Goal: Task Accomplishment & Management: Manage account settings

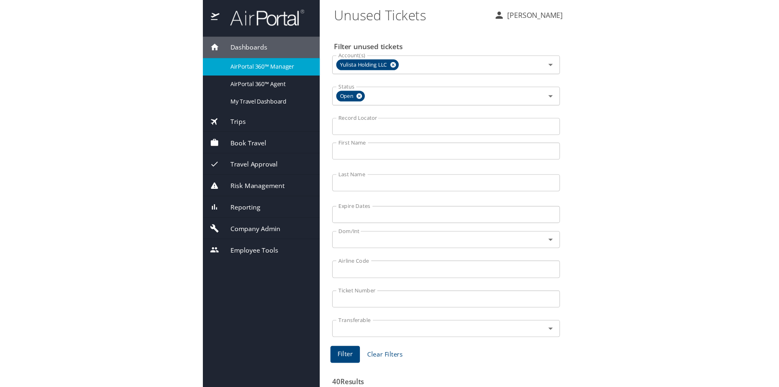
scroll to position [81, 0]
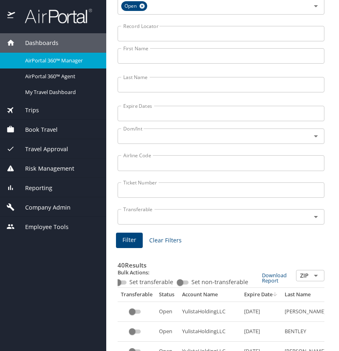
click at [38, 41] on span "Dashboards" at bounding box center [36, 43] width 43 height 9
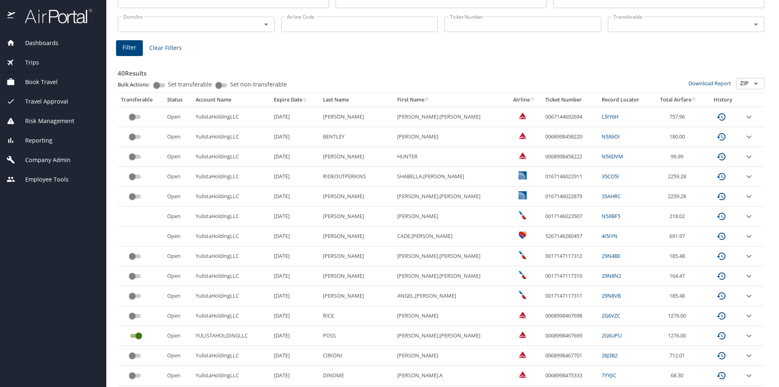
click at [42, 44] on span "Dashboards" at bounding box center [36, 43] width 43 height 9
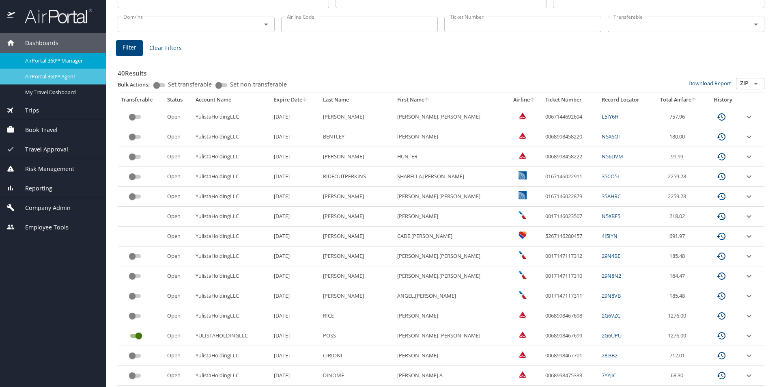
click at [51, 74] on span "AirPortal 360™ Agent" at bounding box center [60, 77] width 71 height 8
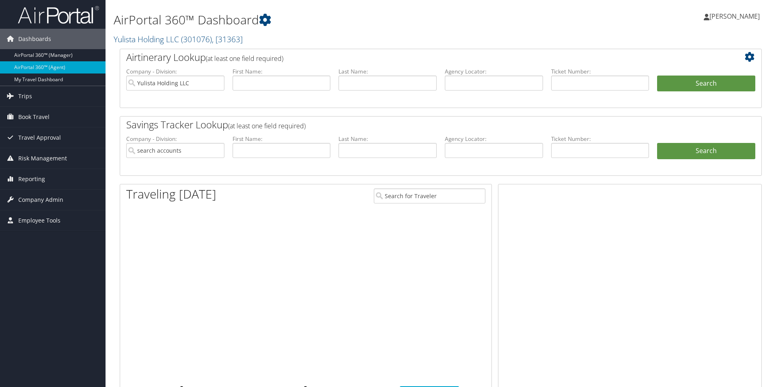
type input "Yulista Holding LLC"
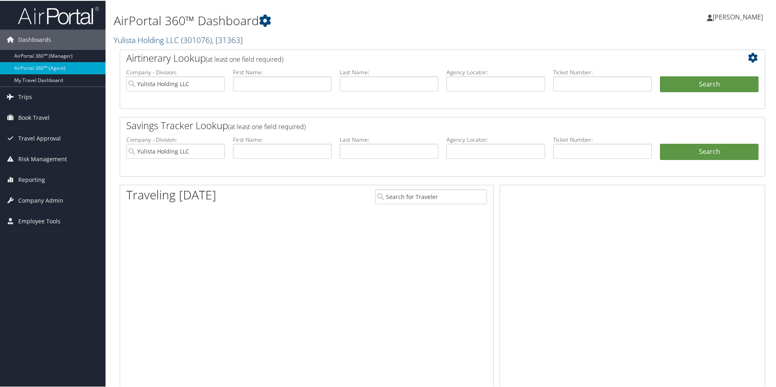
click at [178, 37] on link "Yulista Holding LLC ( 301076 ) , [ 31363 ]" at bounding box center [178, 39] width 129 height 11
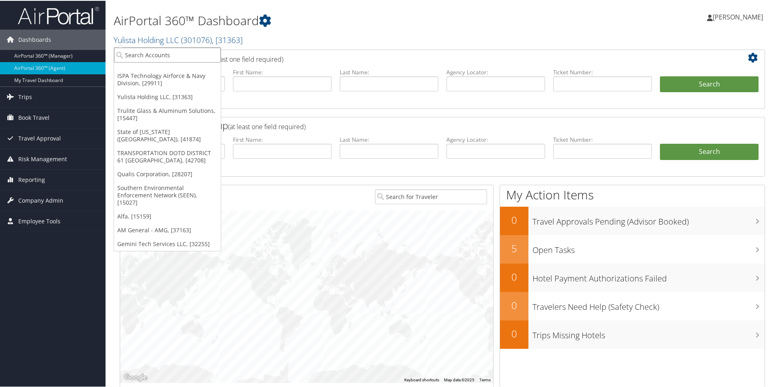
click at [172, 54] on input "search" at bounding box center [167, 54] width 107 height 15
type input "mcalpine"
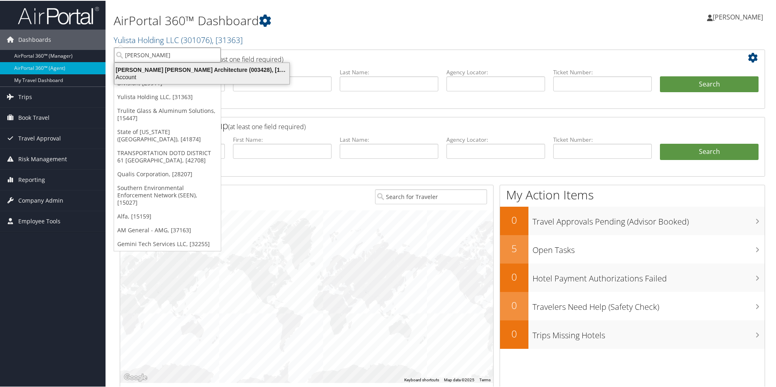
click at [166, 67] on div "McAlpine Tankersley Architecture (003428), [15069]" at bounding box center [202, 68] width 185 height 7
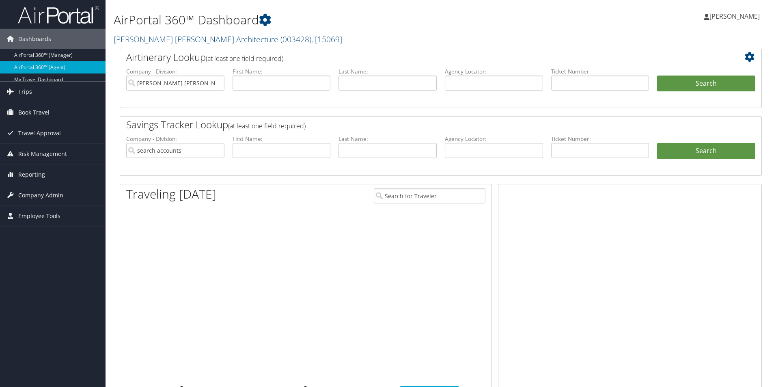
type input "[PERSON_NAME] [PERSON_NAME] Architecture"
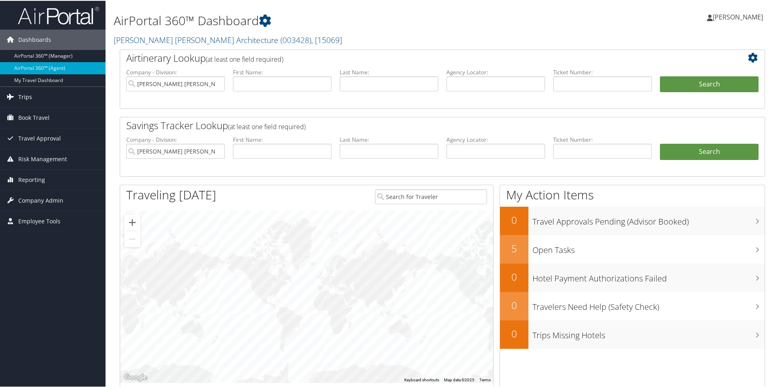
click at [33, 96] on link "Trips" at bounding box center [52, 96] width 105 height 20
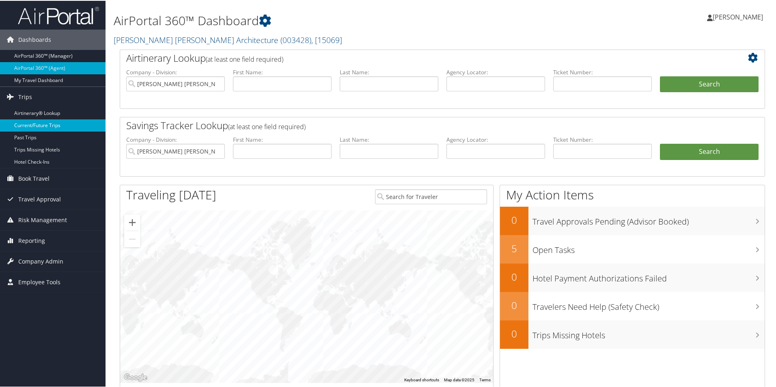
click at [49, 123] on link "Current/Future Trips" at bounding box center [52, 124] width 105 height 12
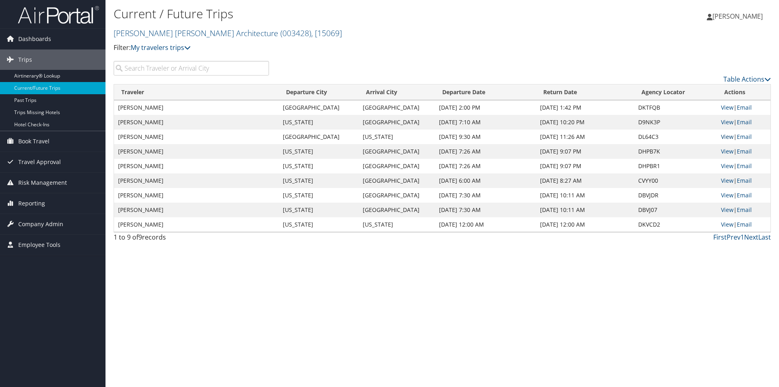
click at [727, 136] on link "View" at bounding box center [727, 137] width 13 height 8
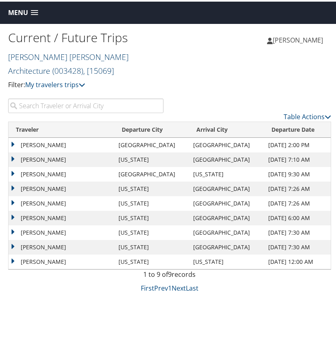
click at [69, 56] on link "[PERSON_NAME] [PERSON_NAME] Architecture ( 003428 ) , [ 15069 ]" at bounding box center [68, 62] width 120 height 25
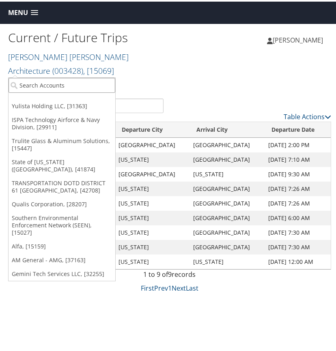
click at [29, 85] on input "search" at bounding box center [62, 83] width 107 height 15
type input "neptune"
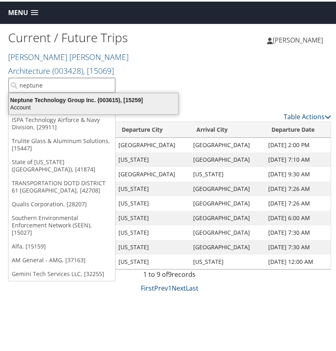
click at [30, 103] on div "Account" at bounding box center [93, 105] width 179 height 7
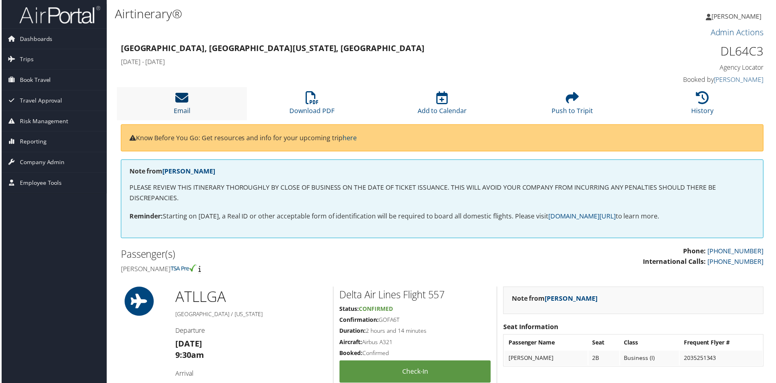
click at [181, 97] on icon at bounding box center [180, 98] width 13 height 13
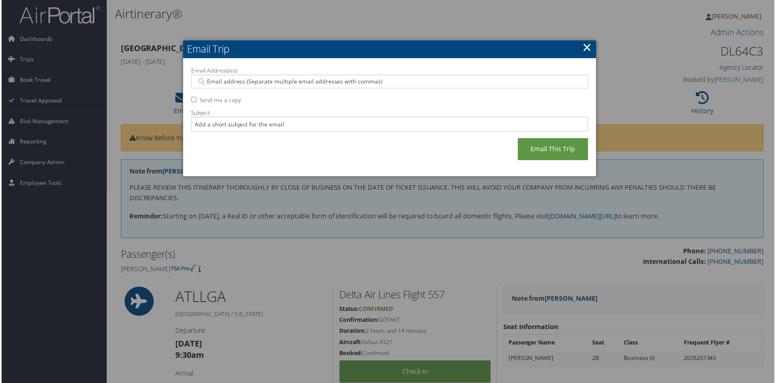
click at [217, 83] on input "Email Address(es):" at bounding box center [389, 82] width 387 height 8
type input "bobbymcalpine"
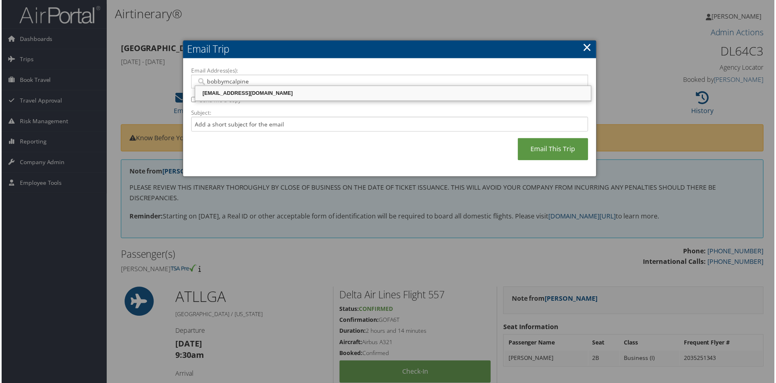
click at [244, 95] on div "BOBBYMCALPINE@ICLOUD.COM" at bounding box center [393, 94] width 395 height 8
type input "BOBBYMCALPINE@ICLOUD.COM"
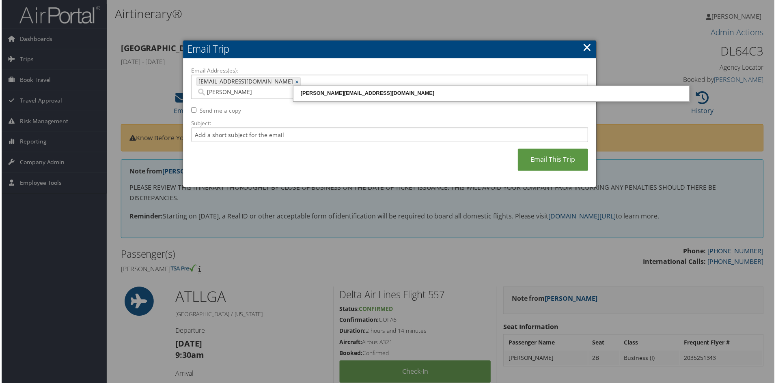
type input "richard@mc"
click at [328, 92] on div "RICHARD@MCALPINEHOUSE.COM" at bounding box center [491, 94] width 395 height 8
type input "BOBBYMCALPINE@ICLOUD.COM, RICHARD@MCALPINEHOUSE.COM"
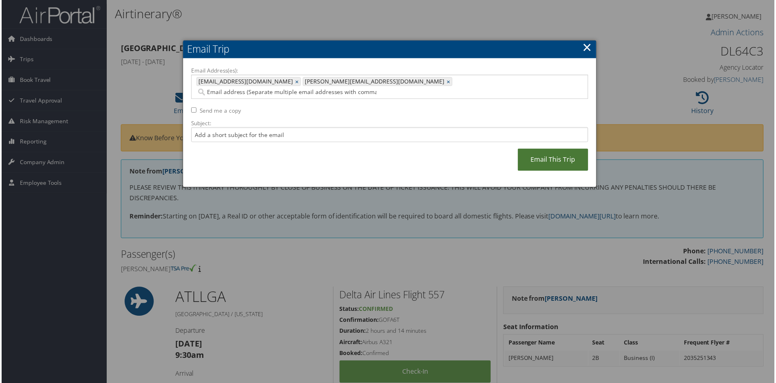
click at [559, 149] on link "Email This Trip" at bounding box center [553, 160] width 71 height 22
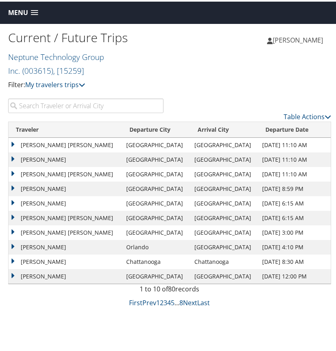
click at [36, 9] on span at bounding box center [34, 12] width 7 height 6
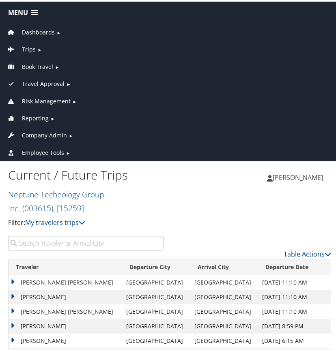
click at [39, 133] on span "Company Admin" at bounding box center [44, 133] width 45 height 9
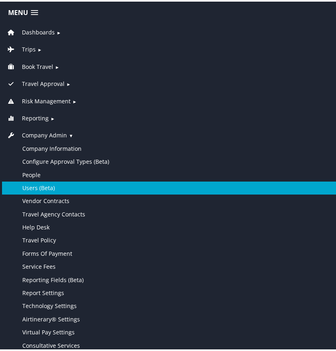
click at [39, 186] on link "Users (Beta)" at bounding box center [169, 186] width 335 height 13
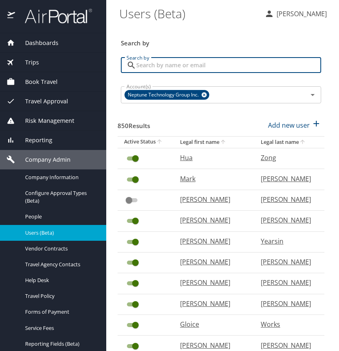
click at [143, 64] on input "Search by" at bounding box center [228, 65] width 185 height 15
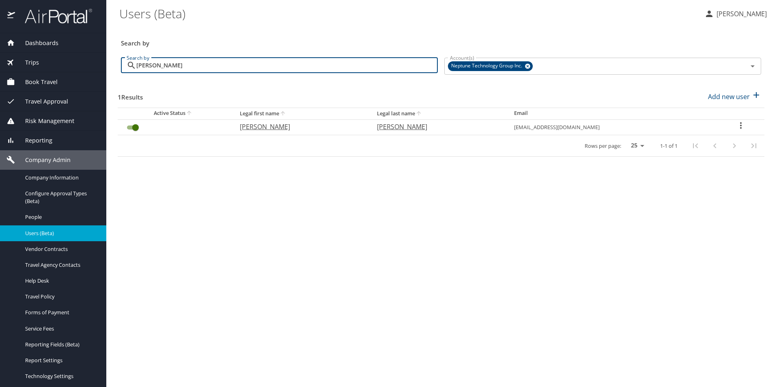
type input "wallace"
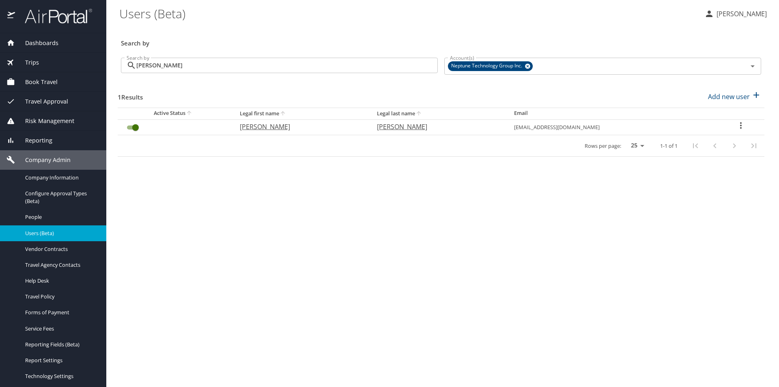
click at [339, 123] on icon "User Search Table" at bounding box center [741, 125] width 10 height 10
click at [339, 125] on p "View profile" at bounding box center [693, 127] width 36 height 10
select select "US"
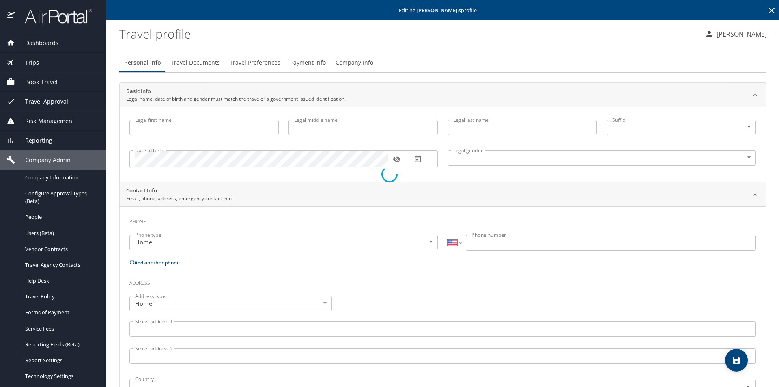
type input "Rodney"
type input "Clyde"
type input "Wallace"
type input "Male"
type input "Kelley"
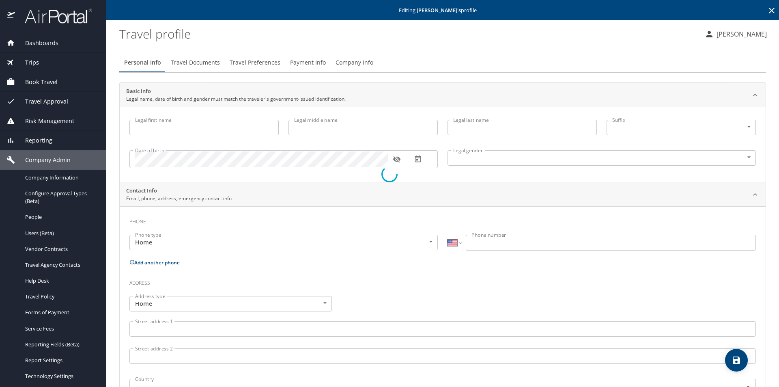
type input "Wallace"
type input "(334) 300-5609"
select select "US"
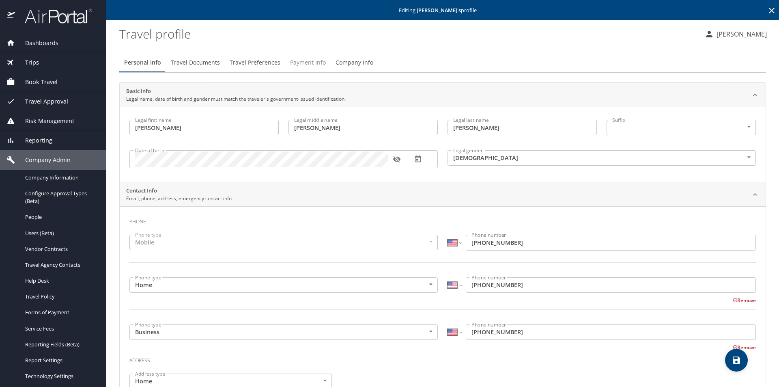
click at [309, 64] on span "Payment Info" at bounding box center [308, 63] width 36 height 10
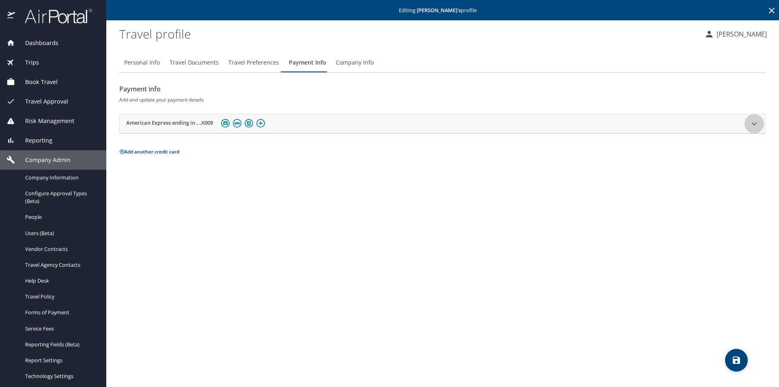
click at [339, 124] on icon at bounding box center [754, 123] width 5 height 3
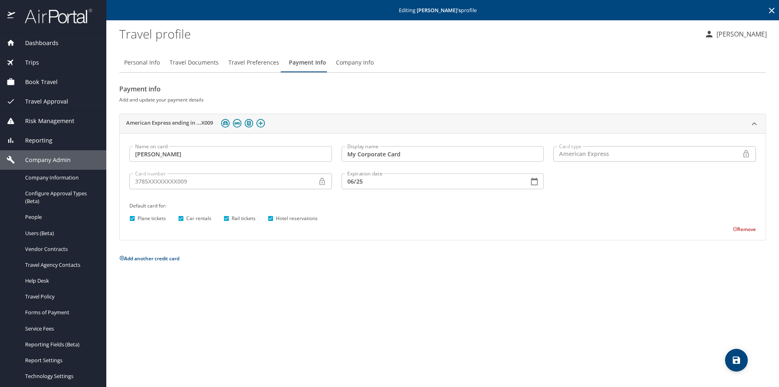
click at [339, 229] on button "Remove" at bounding box center [744, 229] width 23 height 7
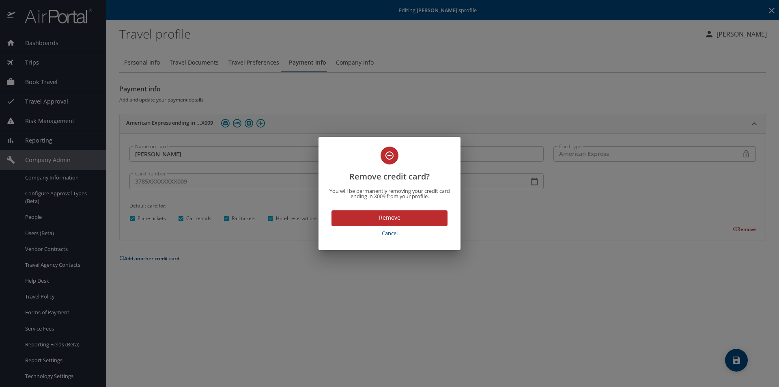
click at [339, 217] on span "Remove" at bounding box center [389, 218] width 103 height 10
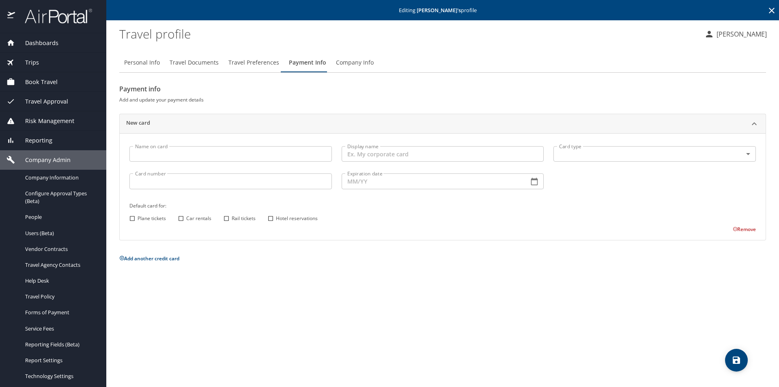
click at [164, 153] on input "Name on card" at bounding box center [230, 153] width 202 height 15
type input "Rodney Wallace"
type input "My Am Exp"
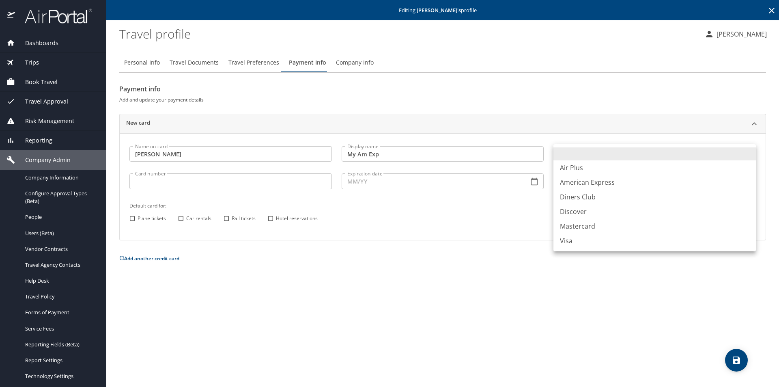
click at [339, 150] on body "Dashboards AirPortal 360™ Manager AirPortal 360™ Agent My Travel Dashboard Trip…" at bounding box center [389, 193] width 779 height 387
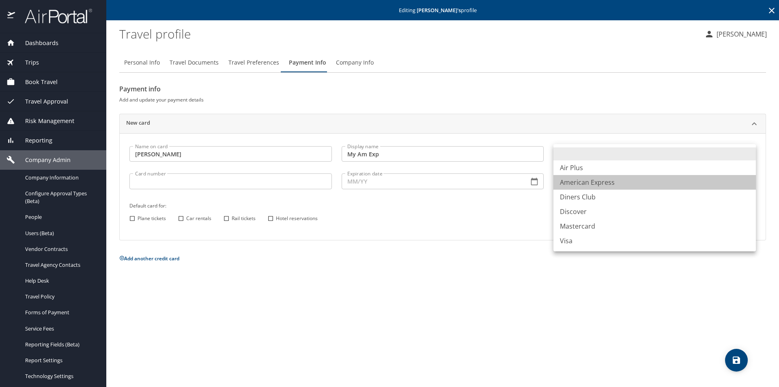
drag, startPoint x: 580, startPoint y: 183, endPoint x: 268, endPoint y: 178, distance: 312.8
click at [339, 183] on li "American Express" at bounding box center [654, 182] width 202 height 15
type input "AX"
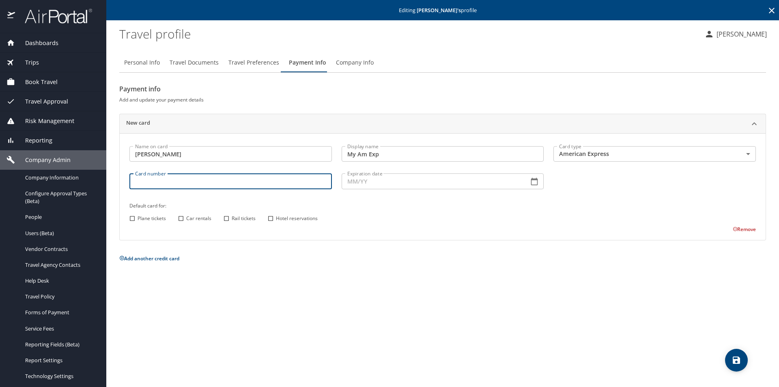
click at [152, 179] on input "Card number" at bounding box center [230, 180] width 202 height 15
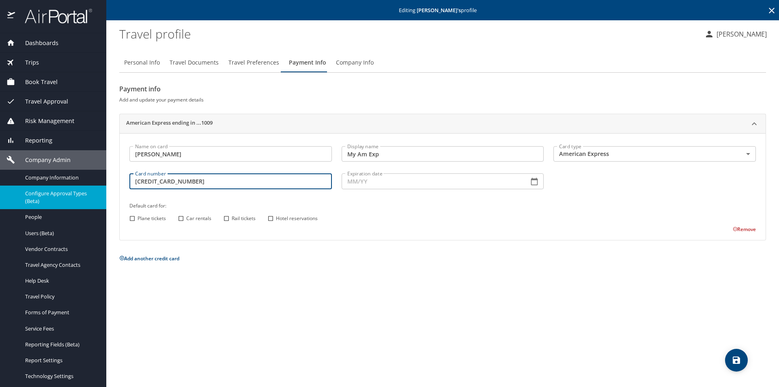
type input "378512710401009"
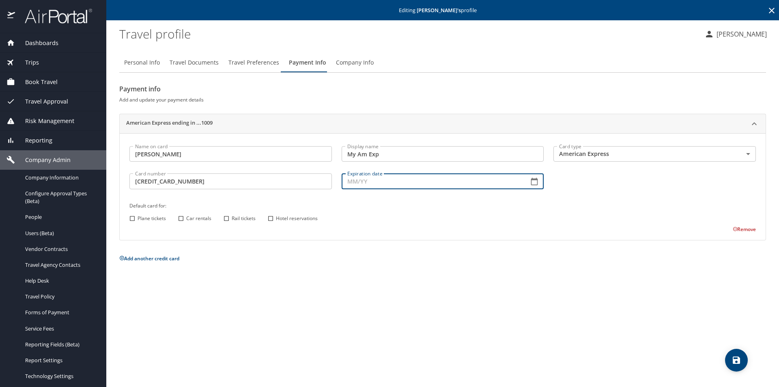
click at [339, 183] on input "Expiration date" at bounding box center [432, 180] width 181 height 15
type input "06/29"
click at [134, 219] on input "Plane tickets" at bounding box center [132, 218] width 11 height 11
checkbox input "true"
click at [181, 218] on input "Car rentals" at bounding box center [181, 218] width 11 height 11
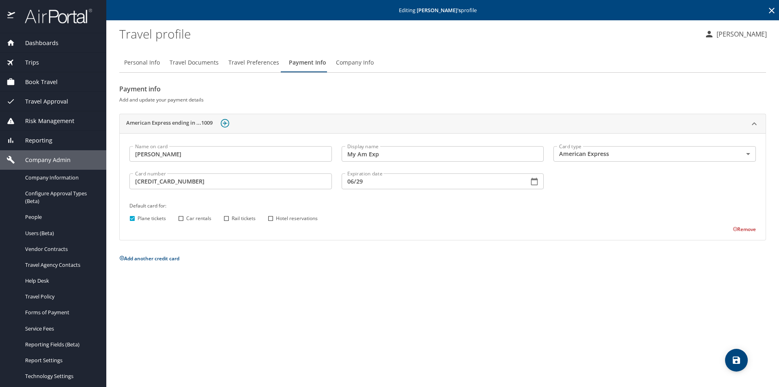
checkbox input "true"
click at [270, 217] on input "Hotel reservations" at bounding box center [270, 218] width 11 height 11
checkbox input "true"
click at [339, 351] on icon "save" at bounding box center [736, 360] width 10 height 10
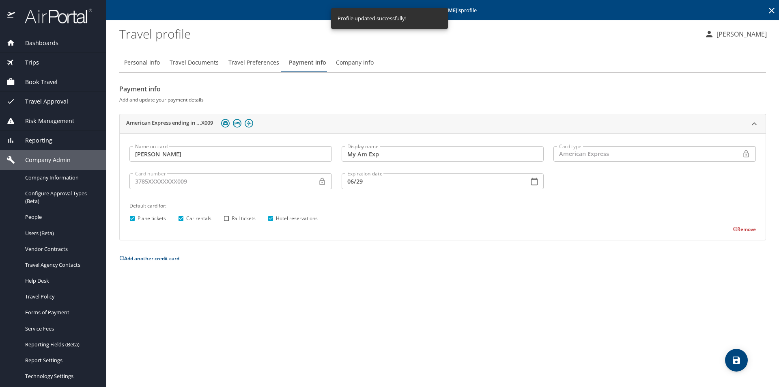
click at [50, 41] on span "Dashboards" at bounding box center [36, 43] width 43 height 9
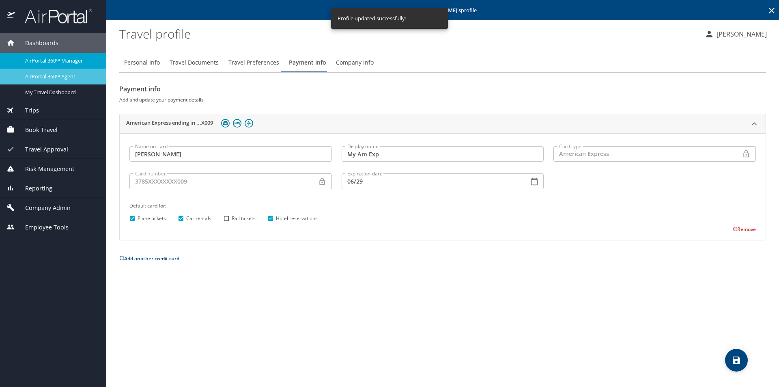
click at [56, 74] on span "AirPortal 360™ Agent" at bounding box center [60, 77] width 71 height 8
